Goal: Information Seeking & Learning: Learn about a topic

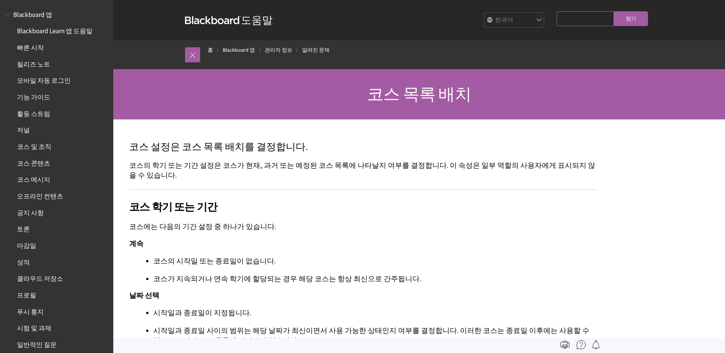
scroll to position [409, 0]
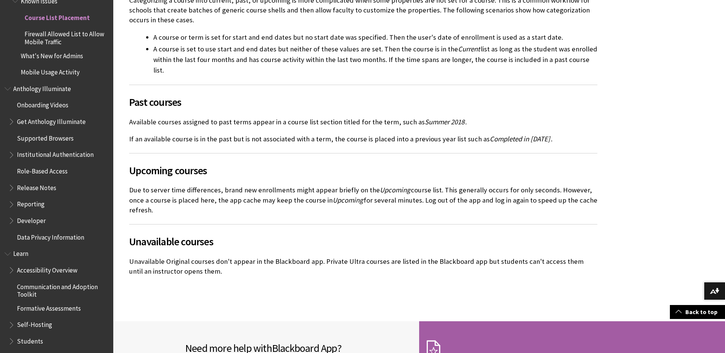
scroll to position [505, 0]
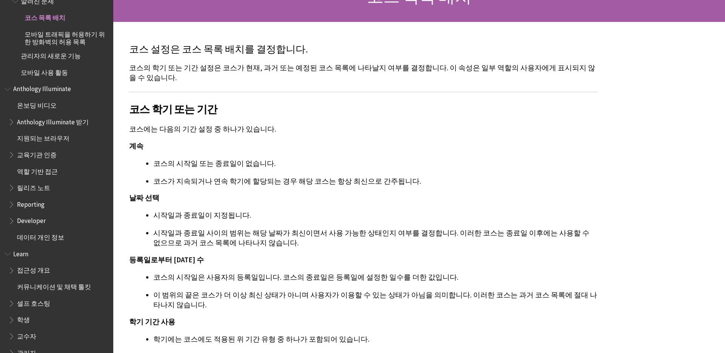
scroll to position [101, 0]
